Goal: Navigation & Orientation: Find specific page/section

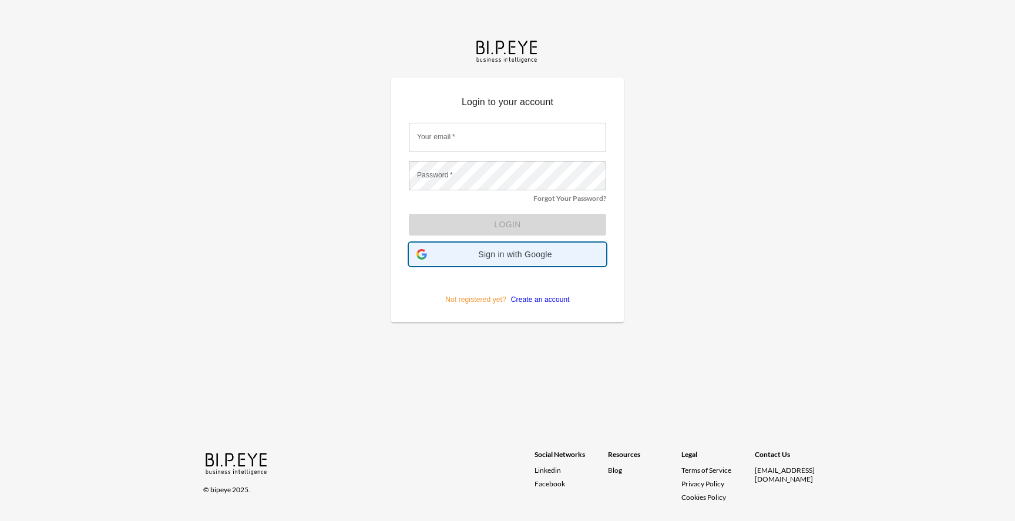
click at [478, 259] on span "Sign in with Google" at bounding box center [515, 254] width 167 height 9
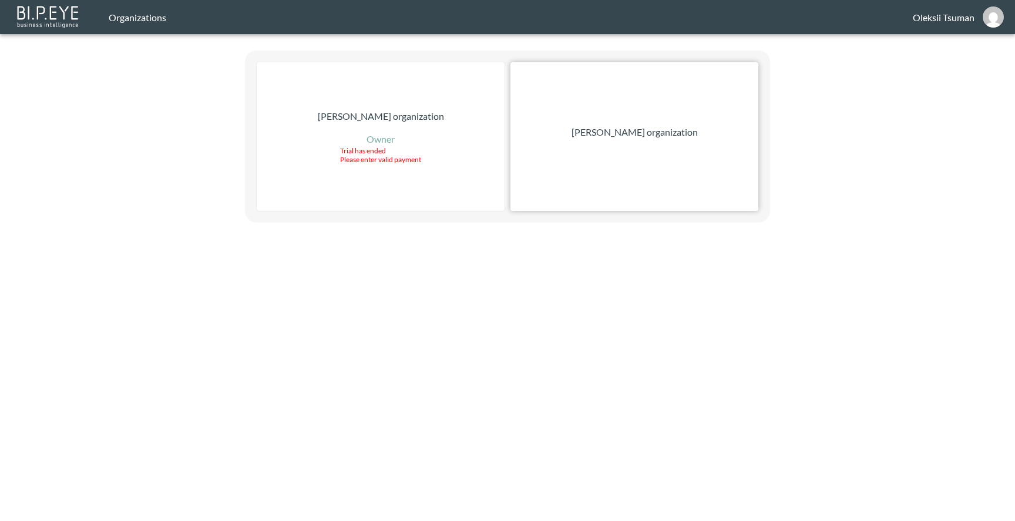
click at [588, 186] on div "[PERSON_NAME] organization" at bounding box center [635, 136] width 248 height 149
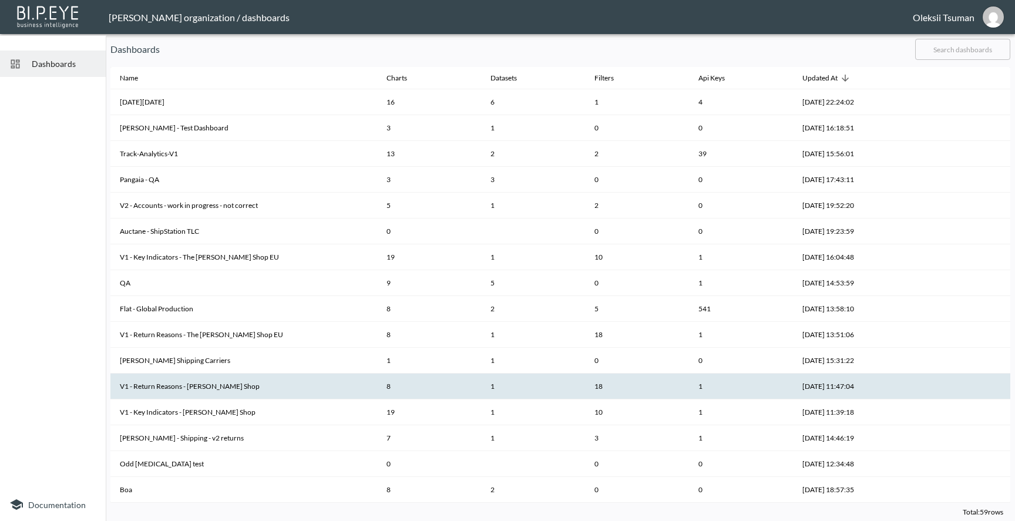
click at [186, 384] on th "V1 - Return Reasons - [PERSON_NAME] Shop" at bounding box center [243, 387] width 267 height 26
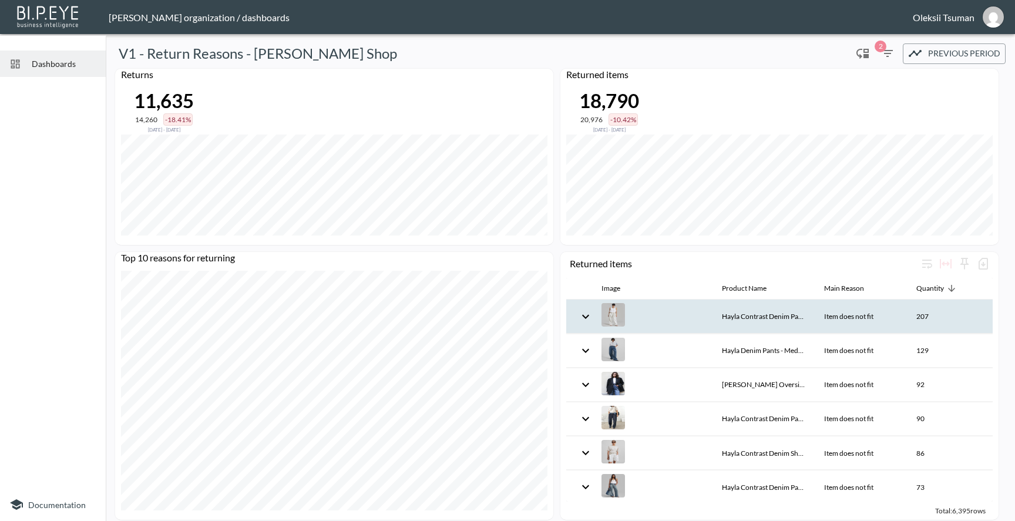
click at [586, 317] on icon "expand row" at bounding box center [586, 317] width 14 height 14
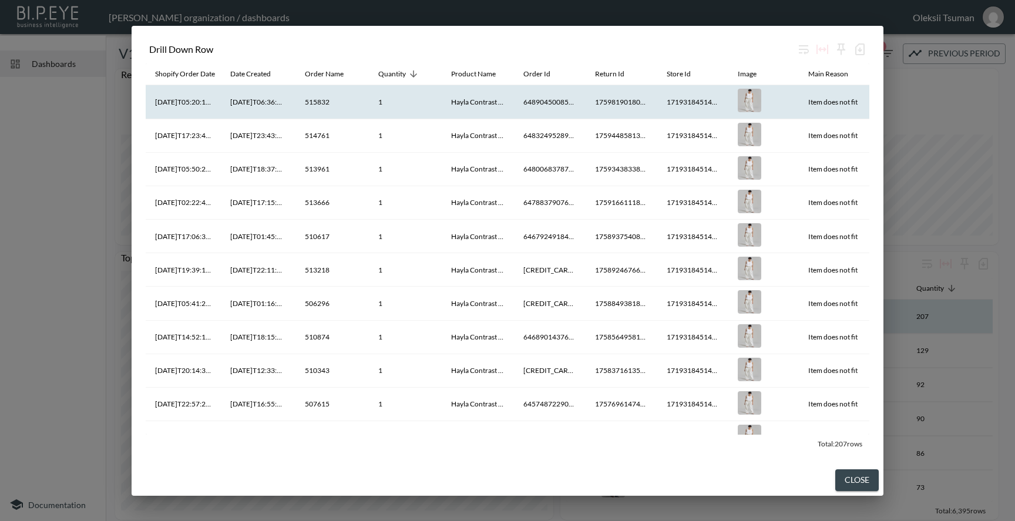
click at [539, 103] on th "6489045008544" at bounding box center [550, 101] width 72 height 33
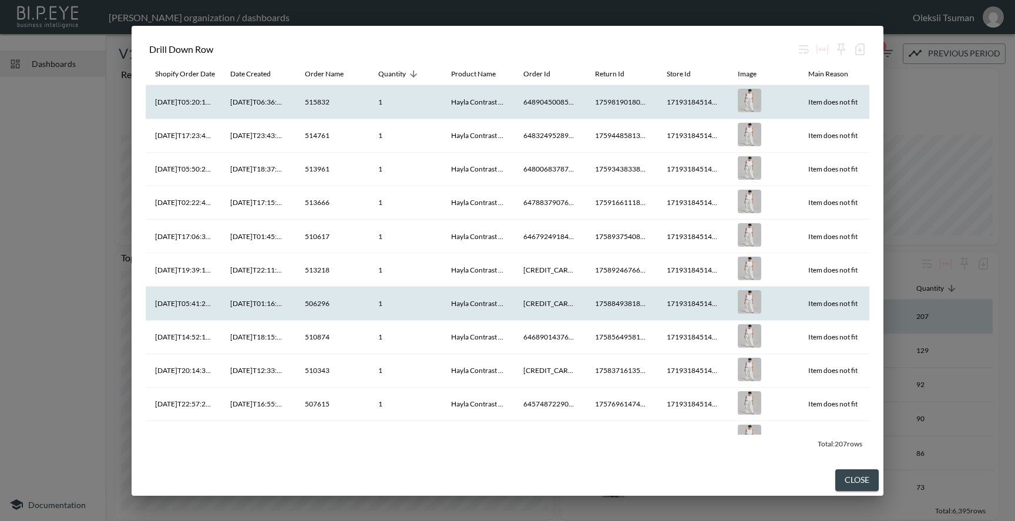
scroll to position [8, 0]
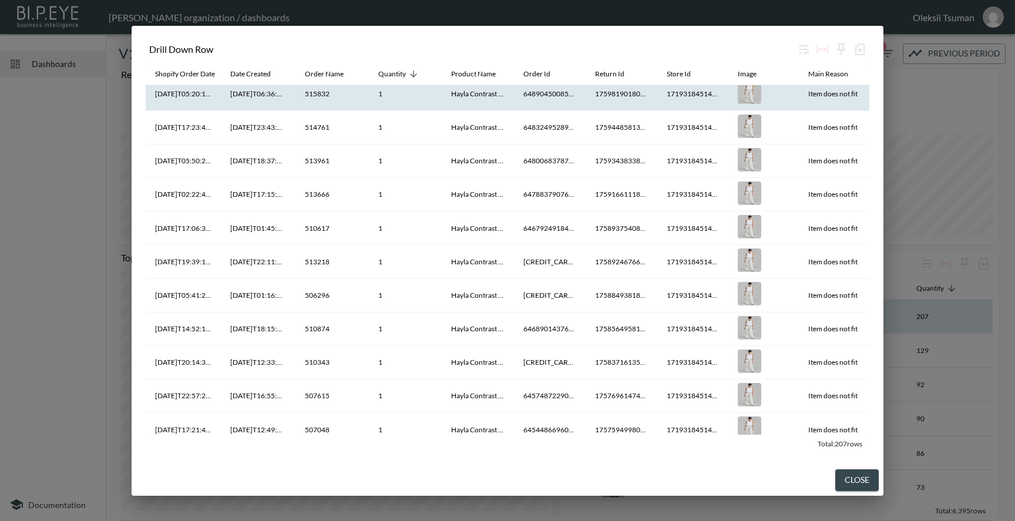
click at [963, 118] on div "Drill Down Row Shopify Order Date Date Created Order Name Quantity Product Name…" at bounding box center [507, 260] width 1015 height 521
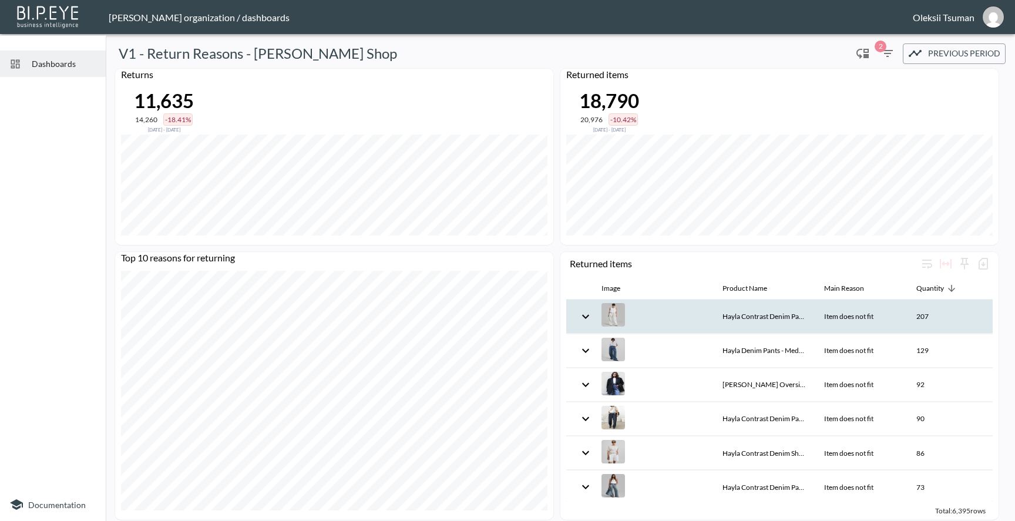
click at [157, 12] on div "[PERSON_NAME] organization / dashboards" at bounding box center [511, 17] width 804 height 11
click at [62, 13] on img at bounding box center [49, 16] width 68 height 26
click at [191, 15] on div "[PERSON_NAME] organization / dashboards" at bounding box center [511, 17] width 804 height 11
click at [972, 11] on div "[EMAIL_ADDRESS][DOMAIN_NAME]" at bounding box center [914, 17] width 122 height 15
click at [994, 21] on img "oleksii@swap-commerce.com" at bounding box center [993, 16] width 21 height 21
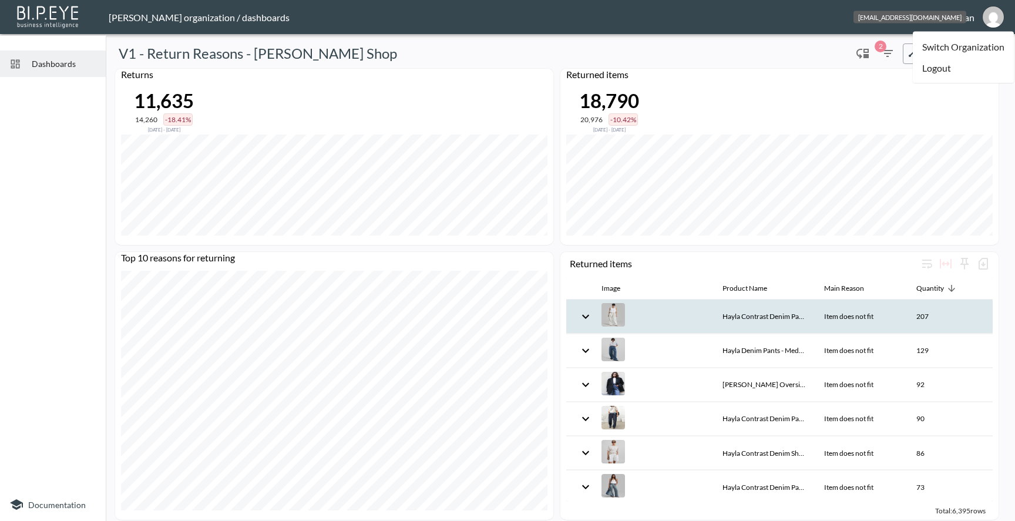
click at [994, 21] on img "oleksii@swap-commerce.com" at bounding box center [993, 16] width 21 height 21
click at [827, 21] on div "[PERSON_NAME] organization / dashboards" at bounding box center [511, 17] width 804 height 11
click at [212, 20] on div "[PERSON_NAME] organization / dashboards" at bounding box center [511, 17] width 804 height 11
click at [184, 20] on div "[PERSON_NAME] organization / dashboards" at bounding box center [511, 17] width 804 height 11
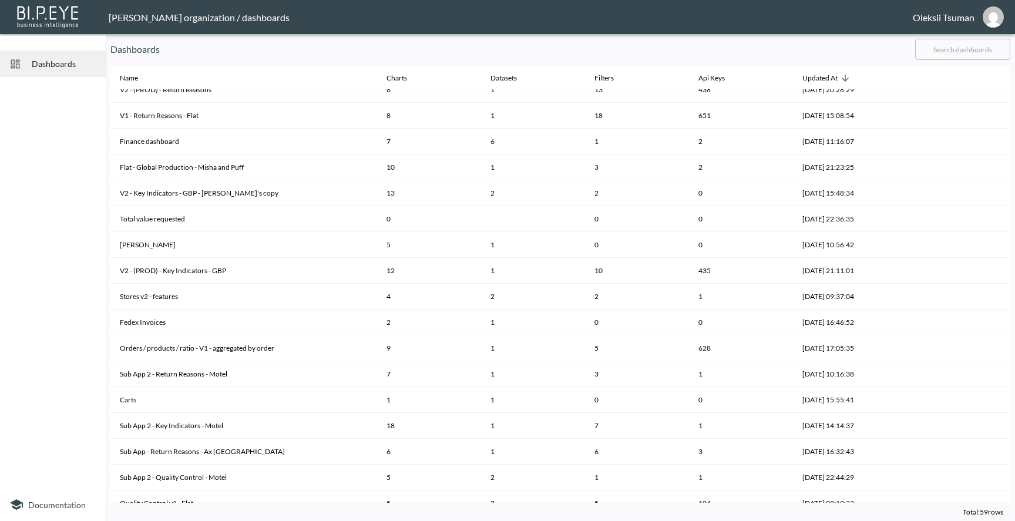
scroll to position [504, 0]
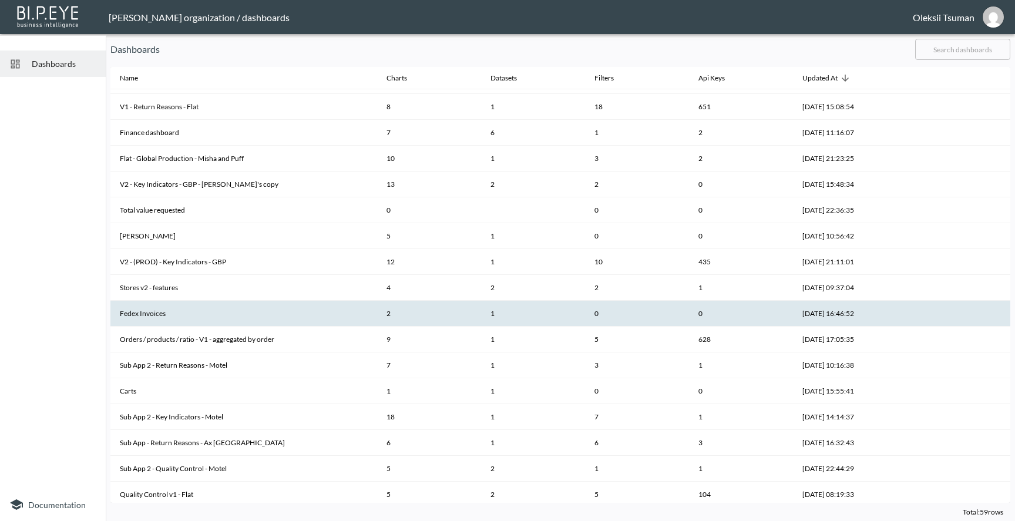
click at [157, 314] on th "Fedex Invoices" at bounding box center [243, 314] width 267 height 26
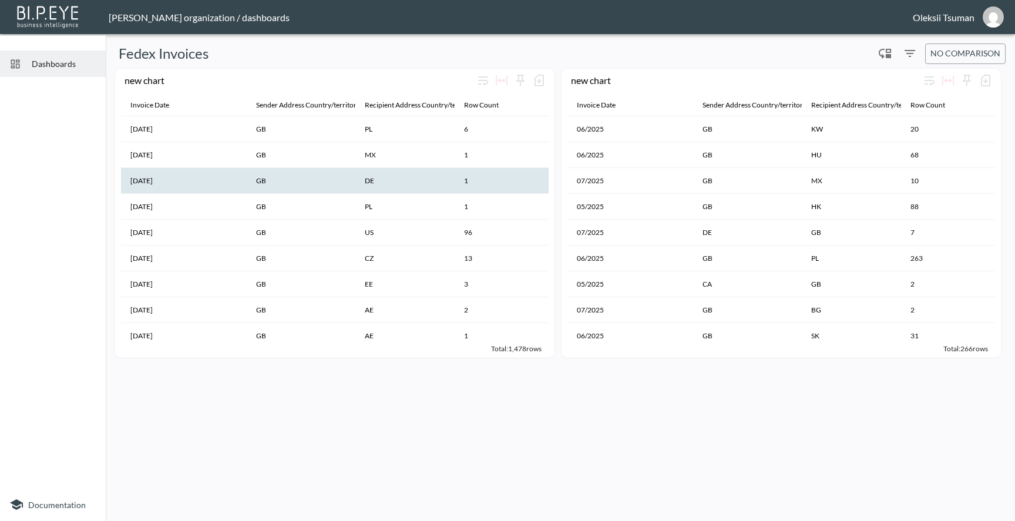
click at [283, 183] on th "GB" at bounding box center [301, 181] width 109 height 26
click at [244, 182] on th "[DATE]" at bounding box center [184, 181] width 126 height 26
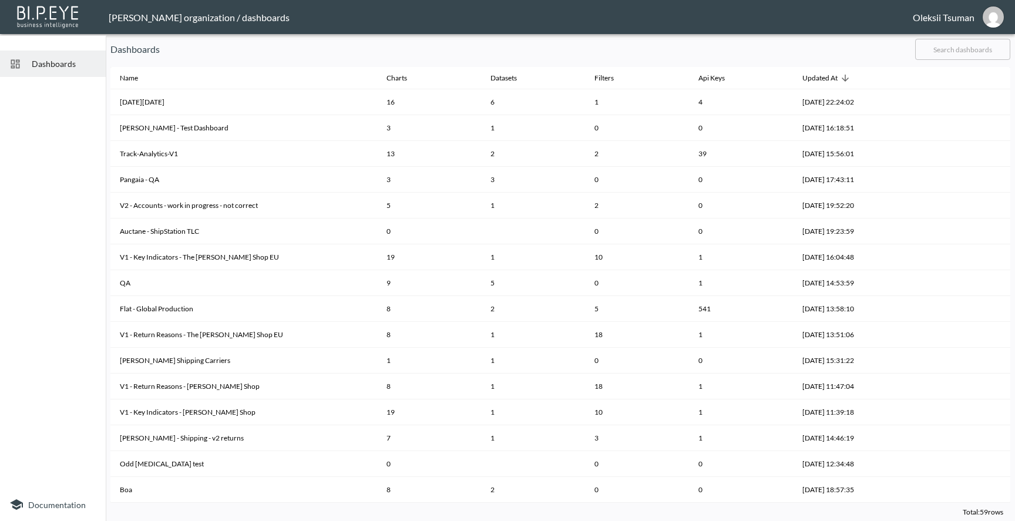
click at [61, 65] on span "Dashboards" at bounding box center [64, 64] width 65 height 12
click at [197, 21] on div "[PERSON_NAME] organization / dashboards" at bounding box center [511, 17] width 804 height 11
click at [962, 19] on div "[PERSON_NAME]" at bounding box center [944, 17] width 62 height 11
click at [988, 19] on img "oleksii@swap-commerce.com" at bounding box center [993, 16] width 21 height 21
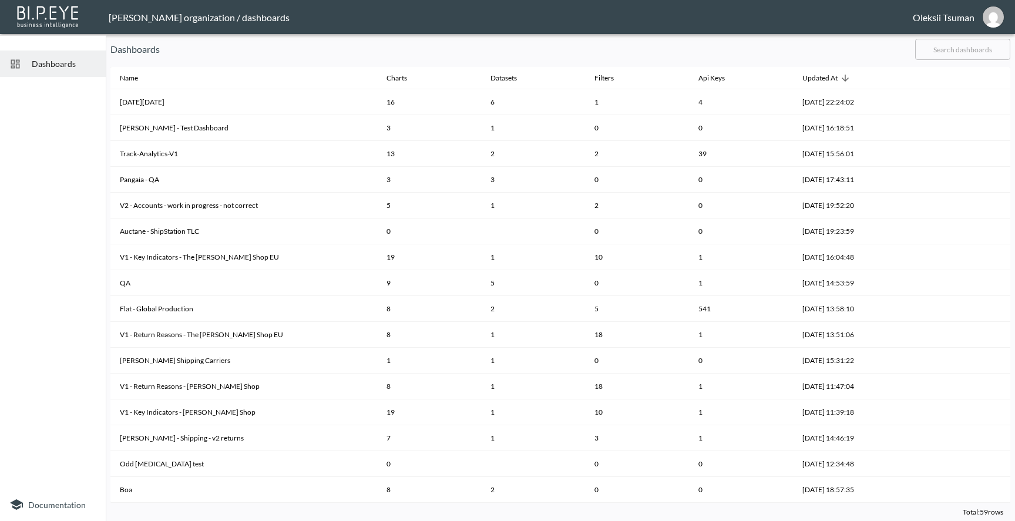
click at [62, 18] on img at bounding box center [49, 16] width 68 height 26
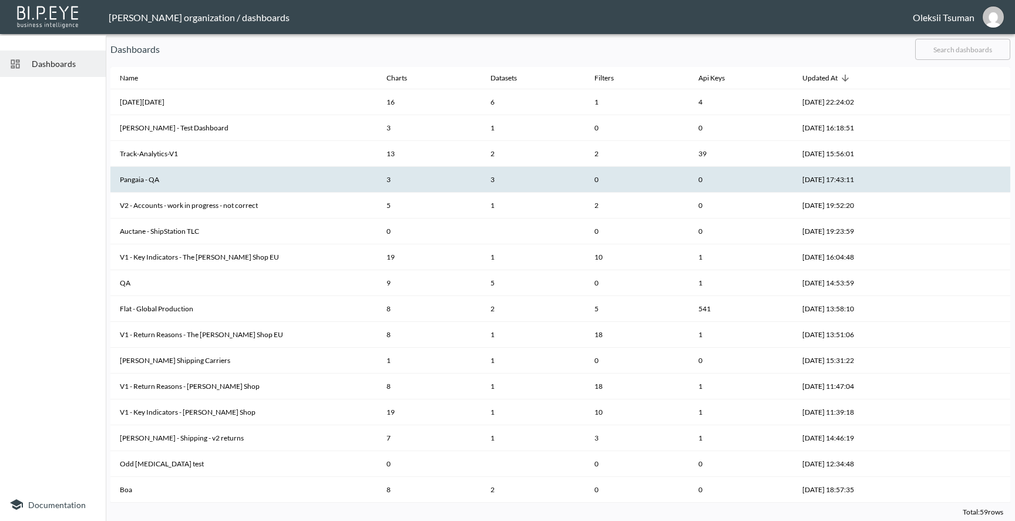
click at [201, 176] on th "Pangaia - QA" at bounding box center [243, 180] width 267 height 26
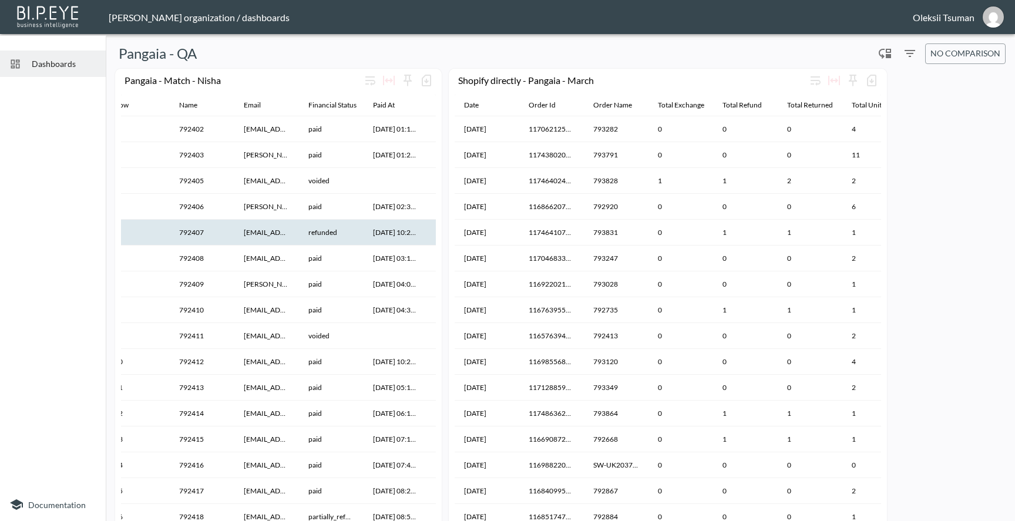
scroll to position [0, 17]
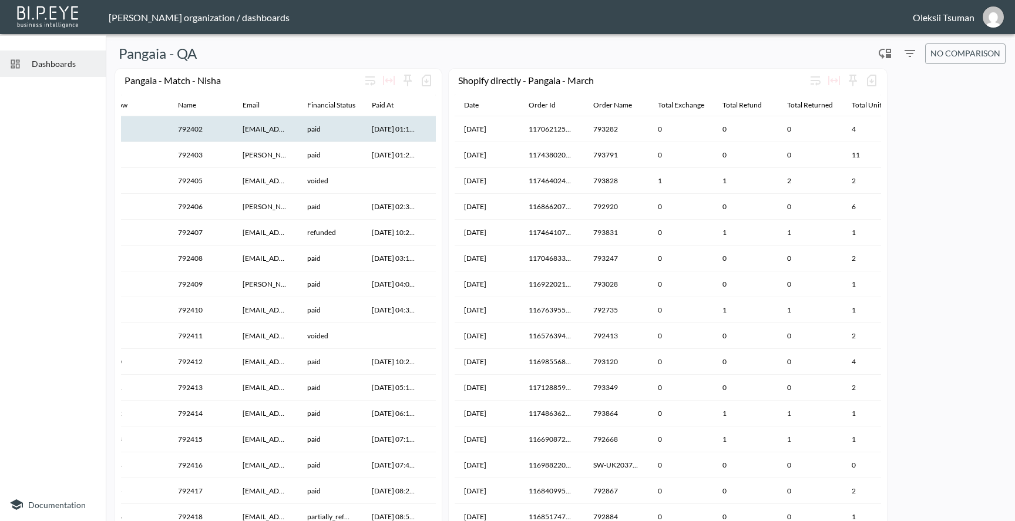
click at [270, 128] on th "[EMAIL_ADDRESS][DOMAIN_NAME]" at bounding box center [265, 129] width 65 height 26
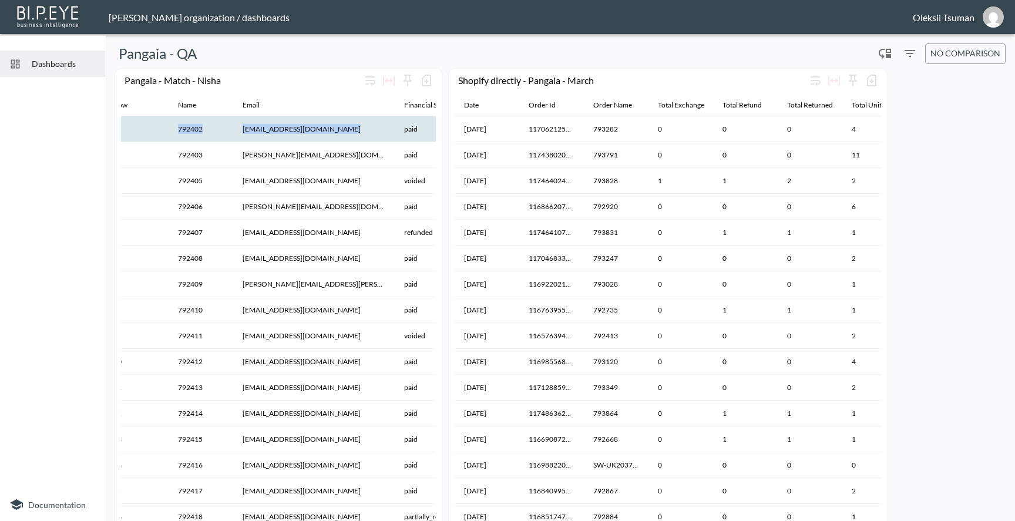
drag, startPoint x: 297, startPoint y: 104, endPoint x: 405, endPoint y: 120, distance: 109.9
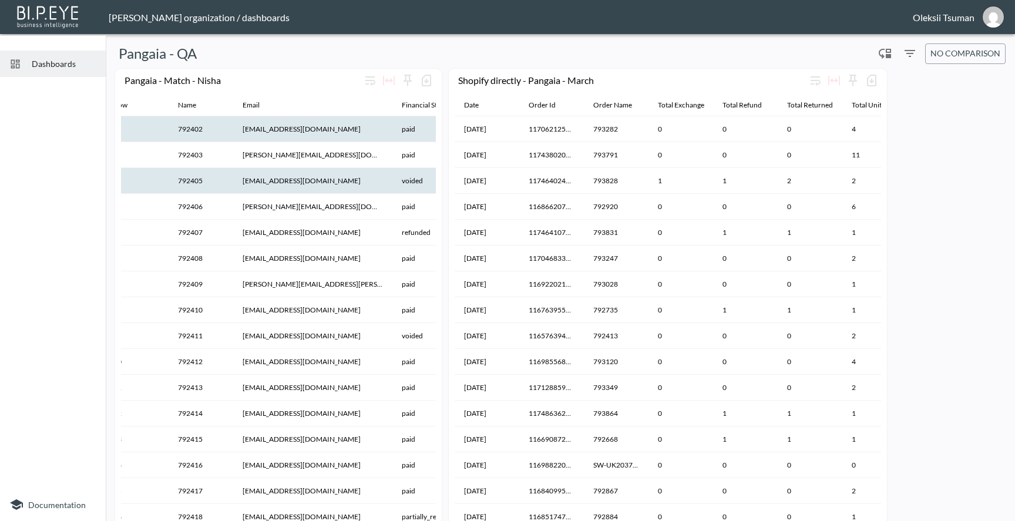
click at [340, 193] on th "[EMAIL_ADDRESS][DOMAIN_NAME]" at bounding box center [312, 181] width 159 height 26
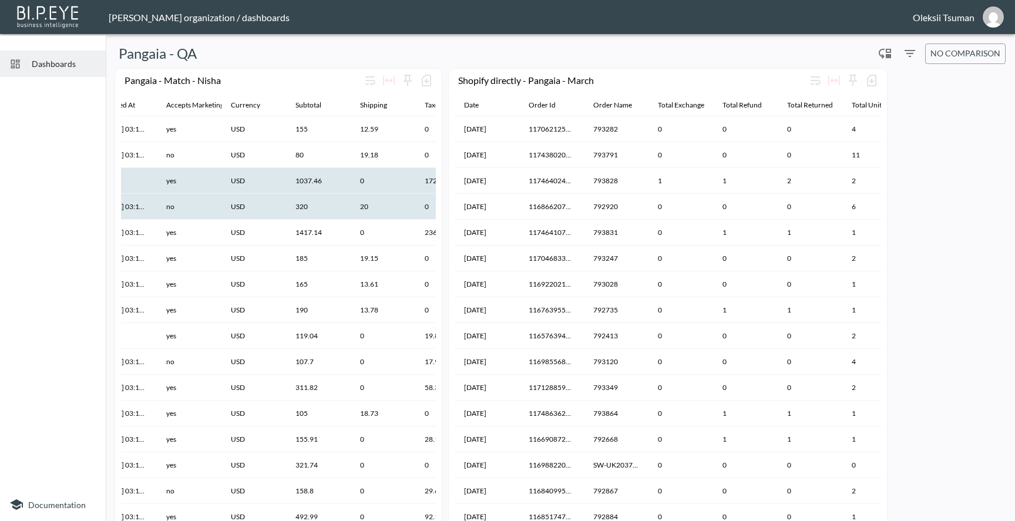
scroll to position [0, 0]
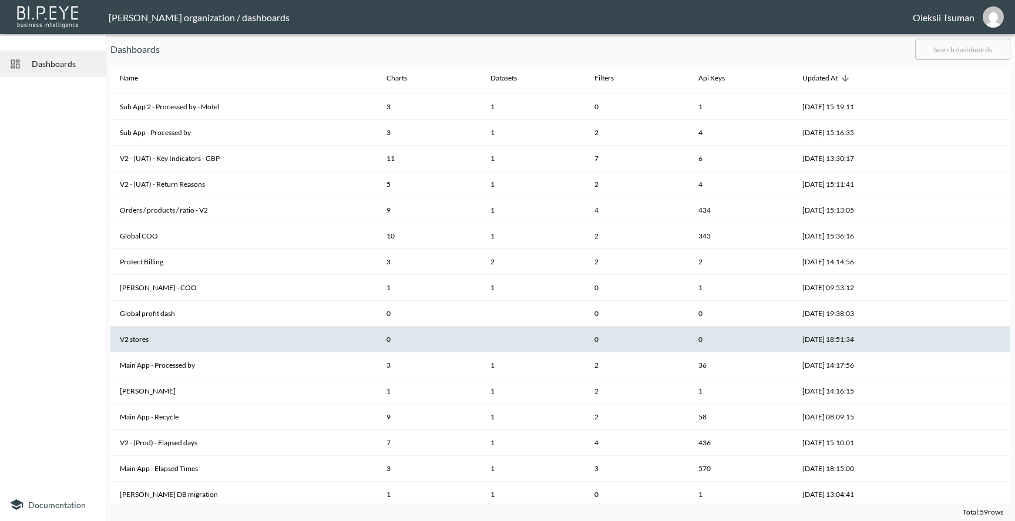
scroll to position [953, 0]
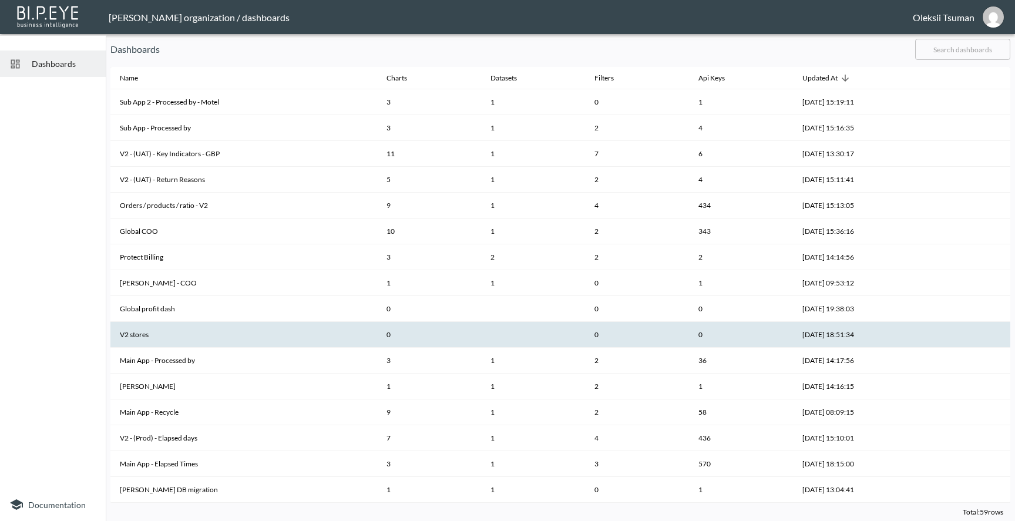
click at [259, 336] on th "V2 stores" at bounding box center [243, 335] width 267 height 26
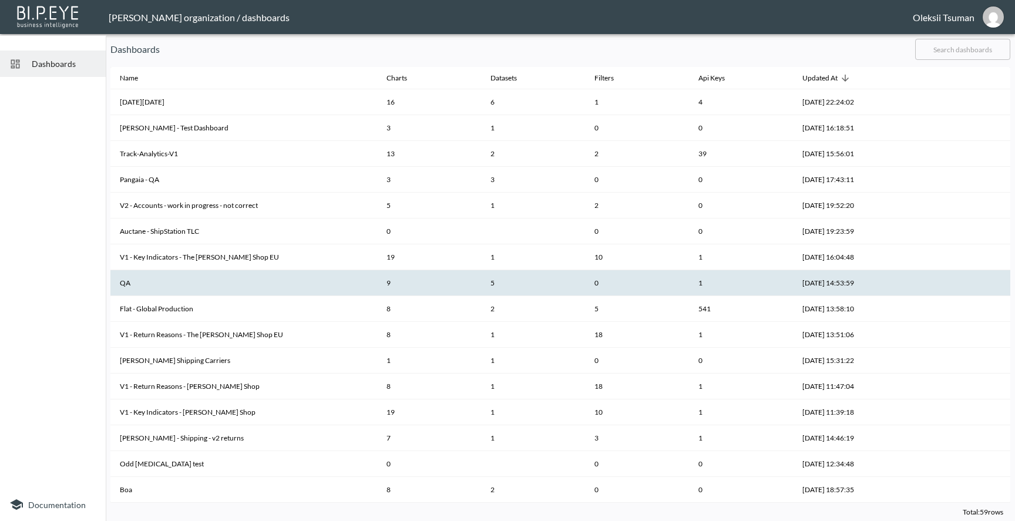
click at [181, 287] on th "QA" at bounding box center [243, 283] width 267 height 26
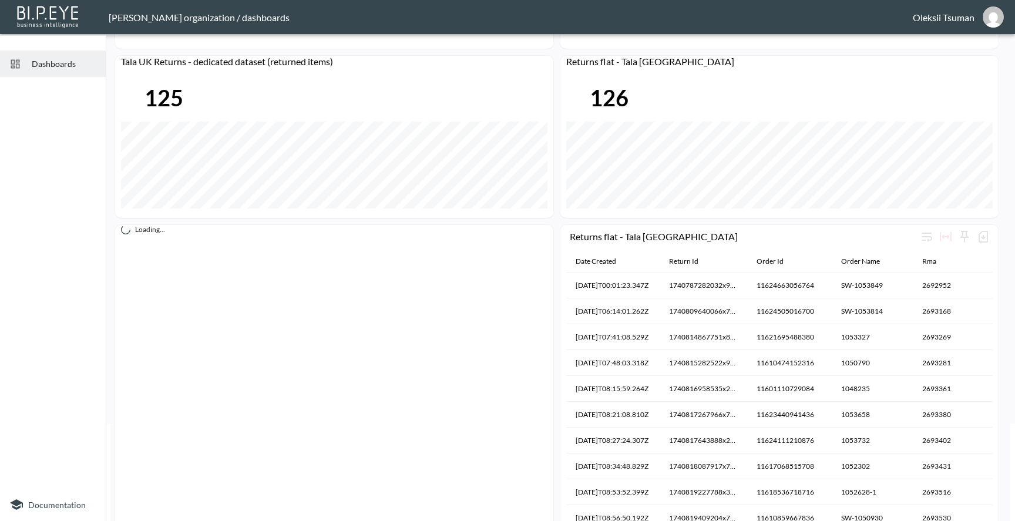
scroll to position [110, 0]
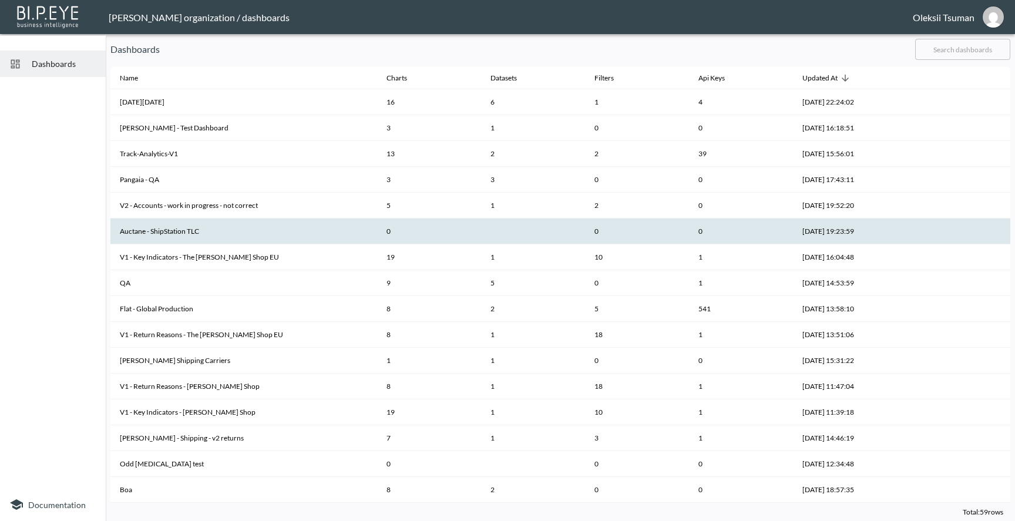
click at [236, 234] on th "Auctane - ShipStation TLC" at bounding box center [243, 232] width 267 height 26
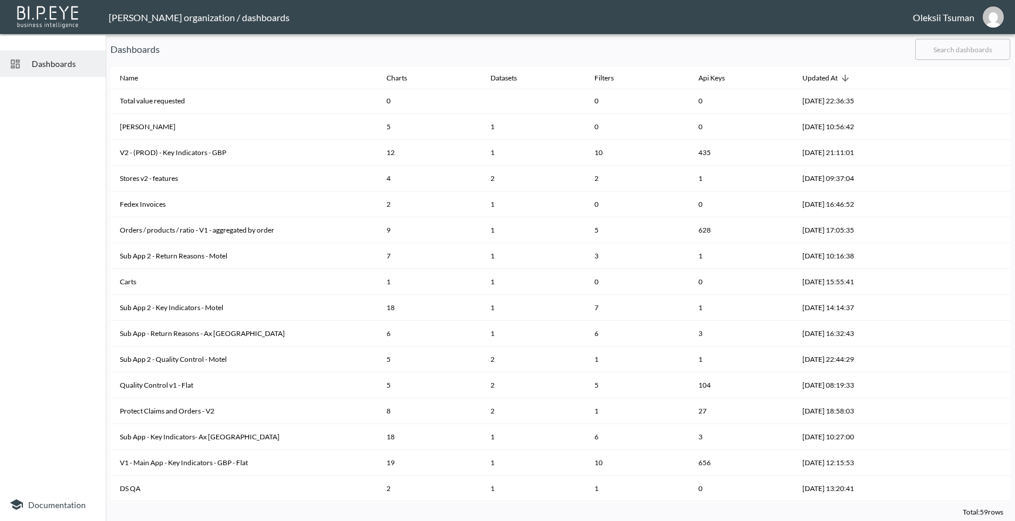
scroll to position [602, 0]
